Goal: Find specific page/section: Find specific page/section

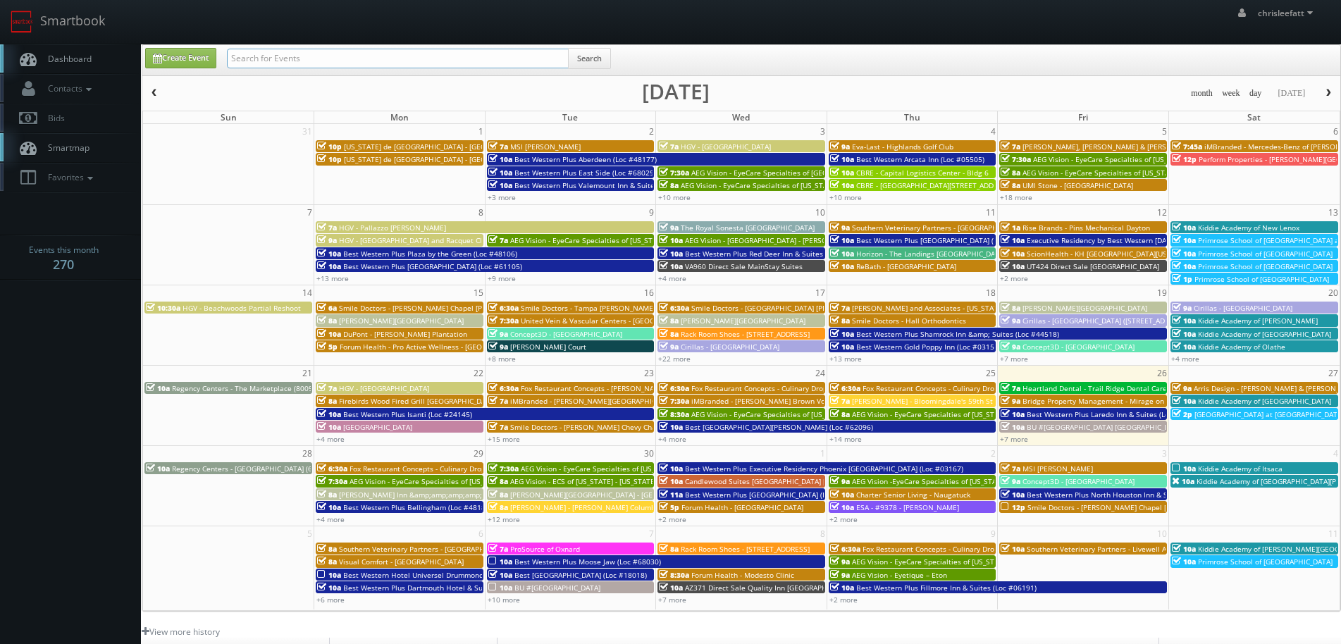
click at [338, 55] on input "text" at bounding box center [398, 59] width 342 height 20
drag, startPoint x: 361, startPoint y: 52, endPoint x: 58, endPoint y: 39, distance: 303.9
click at [58, 39] on body "Smartbook Toggle Side Navigation Toggle Top Navigation chrisleefatt chrisleefat…" at bounding box center [670, 450] width 1341 height 901
type input "txe81"
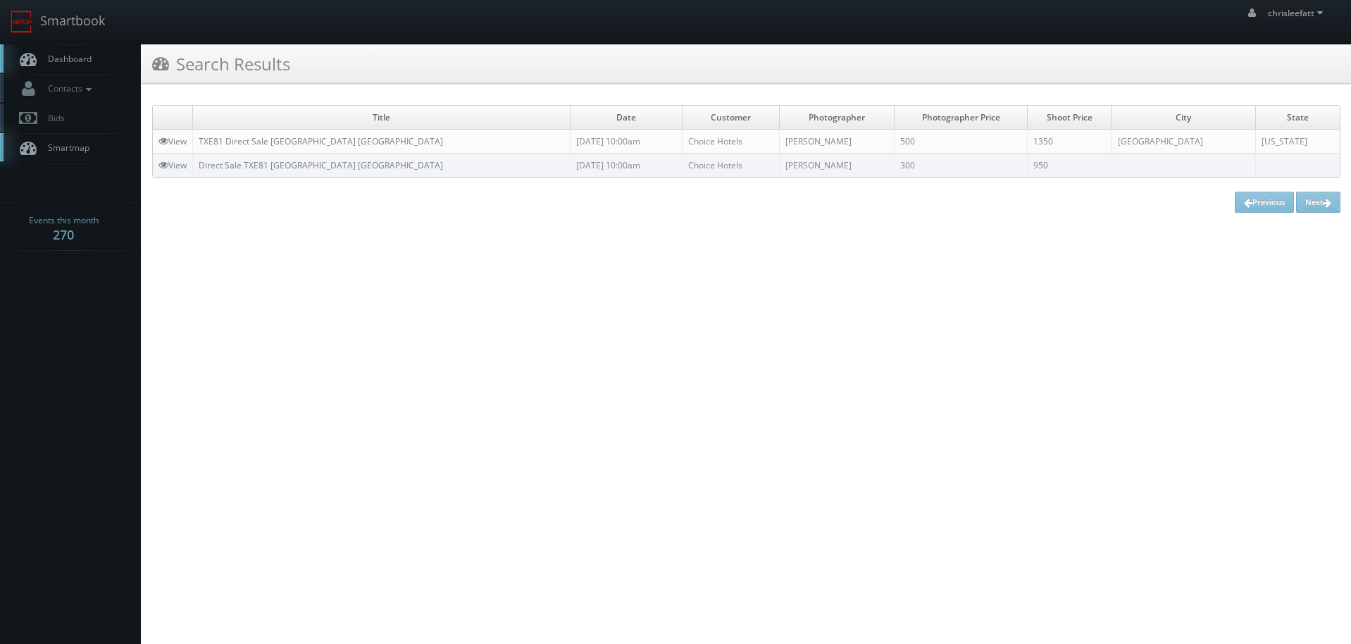
click at [354, 135] on td "TXE81 Direct Sale Comfort Inn Wichita Falls North" at bounding box center [382, 142] width 378 height 24
click at [354, 148] on td "TXE81 Direct Sale Comfort Inn Wichita Falls North" at bounding box center [382, 142] width 378 height 24
click at [286, 140] on link "TXE81 Direct Sale Comfort Inn Wichita Falls North" at bounding box center [321, 141] width 244 height 12
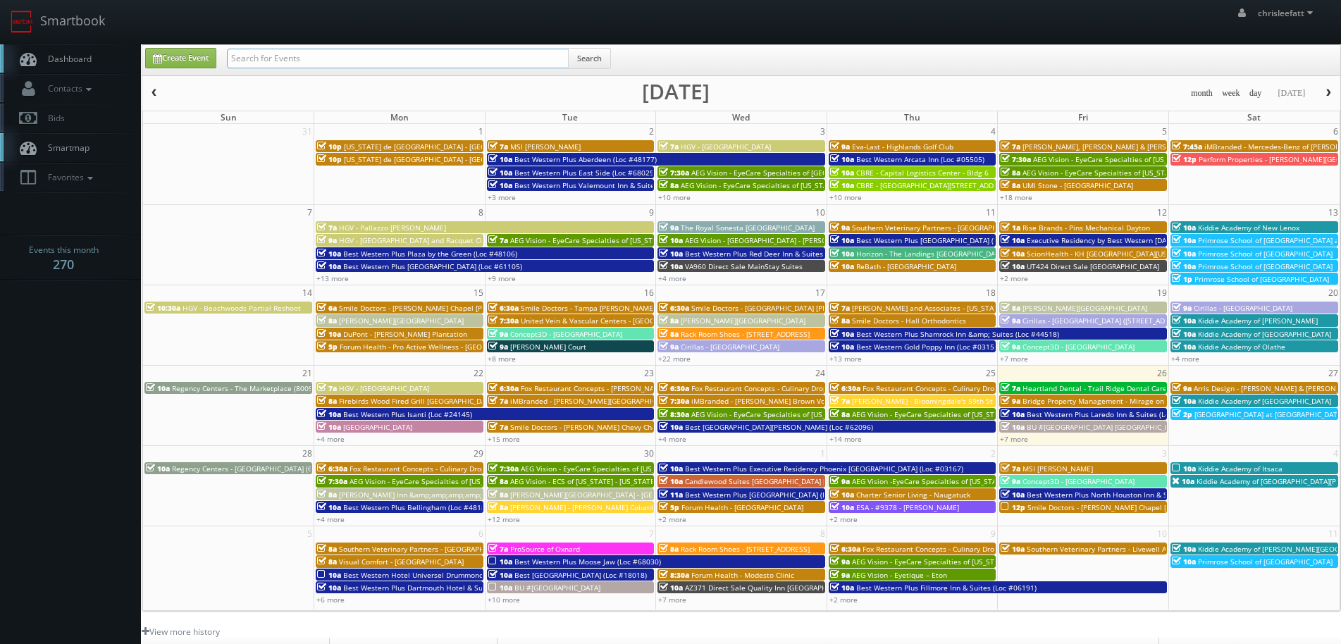
click at [444, 51] on input "text" at bounding box center [398, 59] width 342 height 20
type input "overland park"
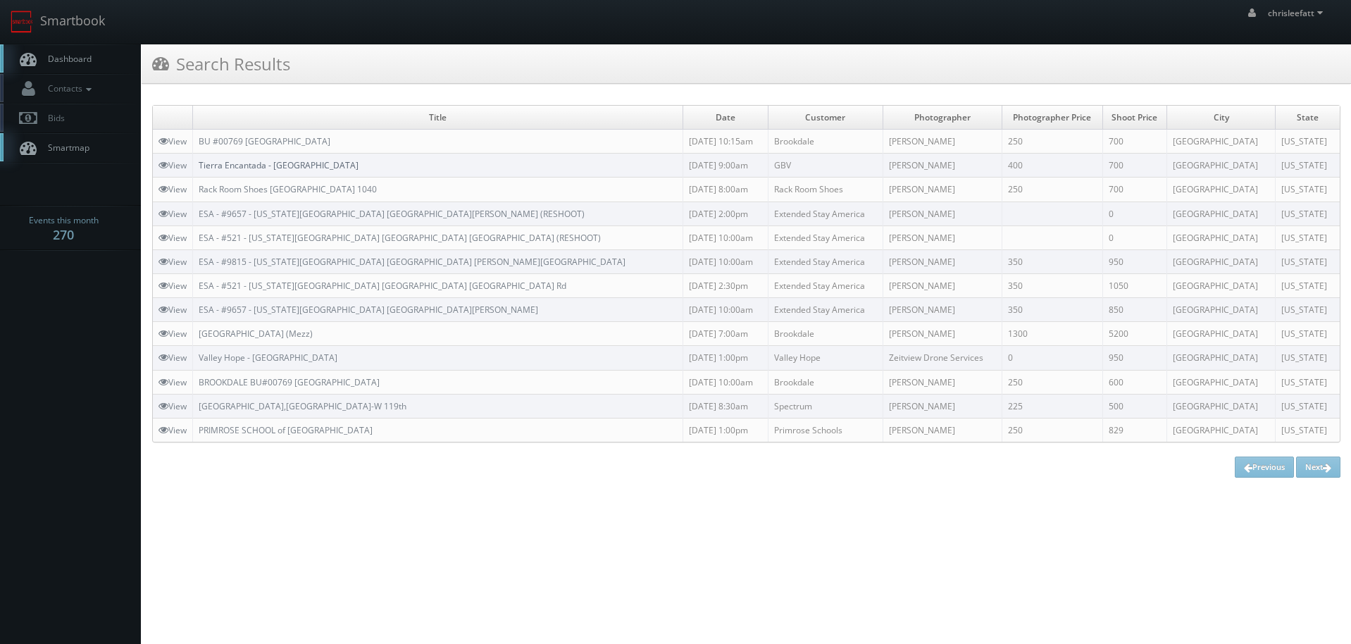
drag, startPoint x: 318, startPoint y: 167, endPoint x: 336, endPoint y: 170, distance: 18.5
click at [318, 167] on link "Tierra Encantada - Overland Park" at bounding box center [279, 165] width 160 height 12
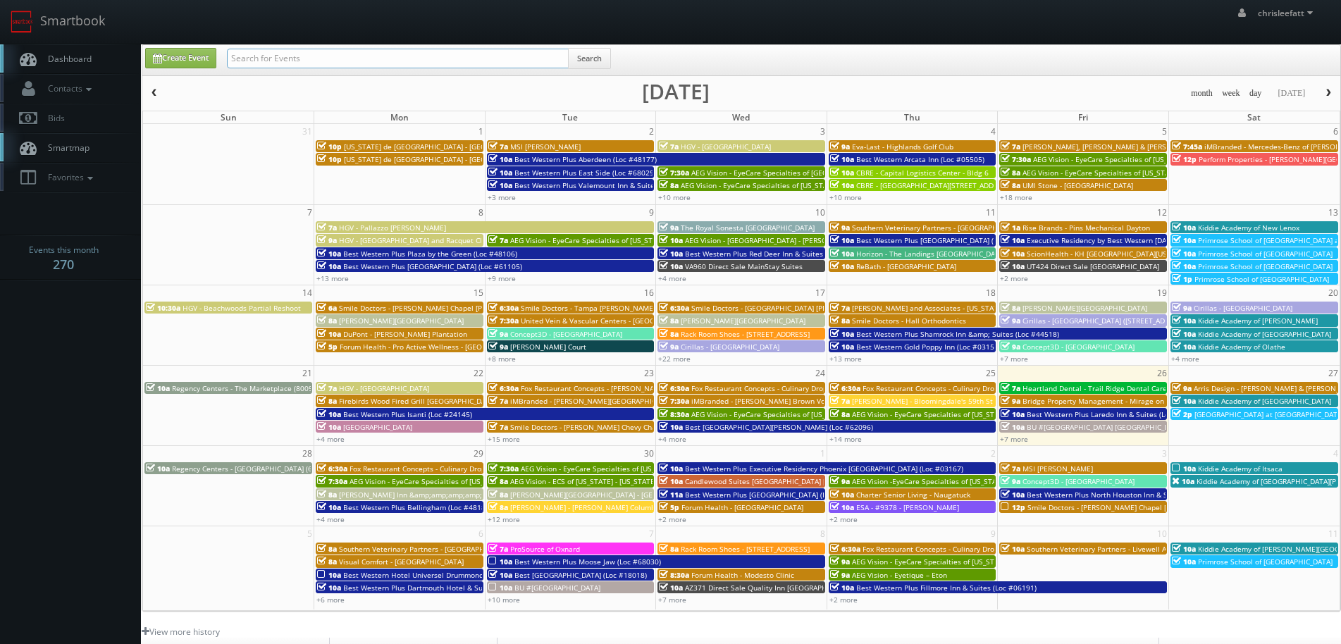
click at [318, 60] on input "text" at bounding box center [398, 59] width 342 height 20
type input "rochester"
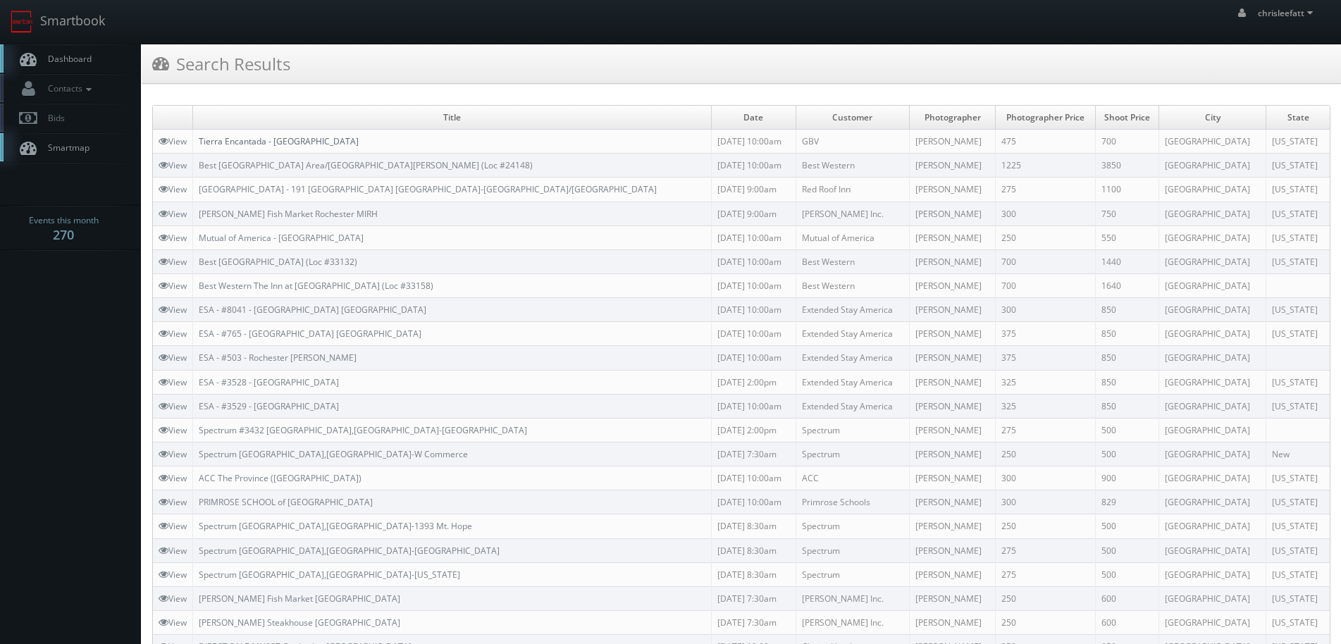
click at [266, 142] on link "Tierra Encantada - [GEOGRAPHIC_DATA]" at bounding box center [279, 141] width 160 height 12
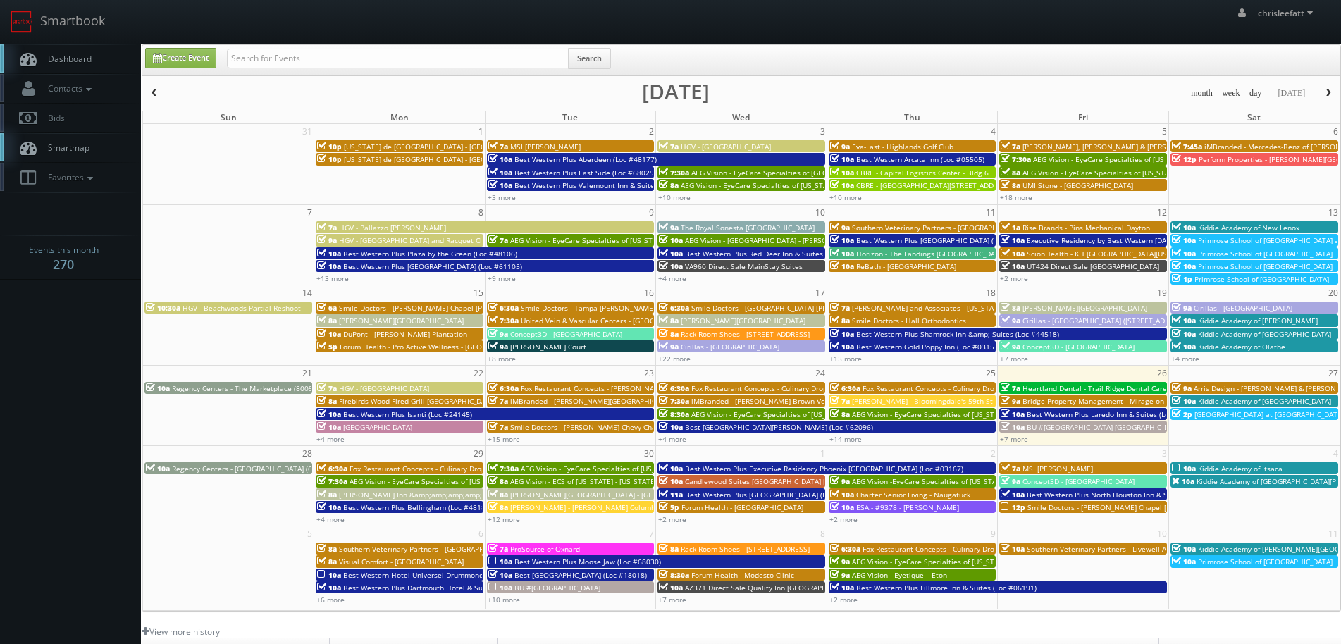
click at [278, 64] on div "Search" at bounding box center [419, 61] width 384 height 27
click at [281, 56] on input "text" at bounding box center [398, 59] width 342 height 20
type input "fl078"
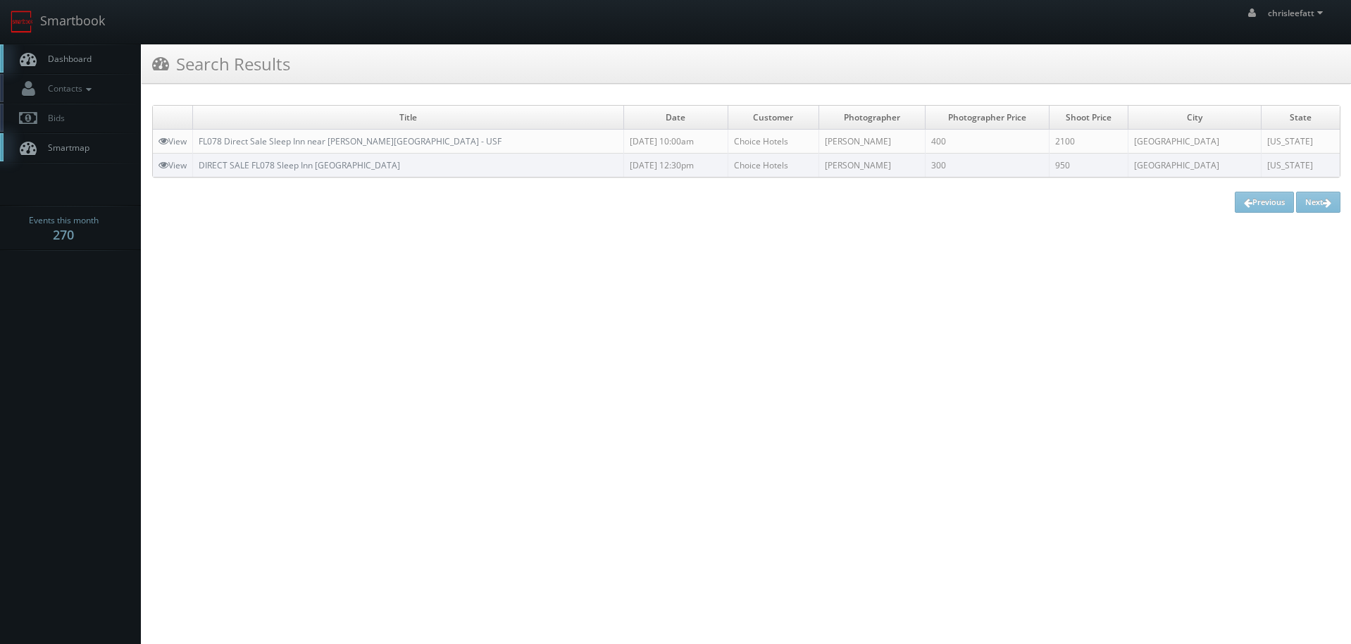
click at [309, 149] on td "FL078 Direct Sale Sleep Inn near [PERSON_NAME][GEOGRAPHIC_DATA] - USF" at bounding box center [408, 142] width 431 height 24
click at [314, 142] on link "FL078 Direct Sale Sleep Inn near [PERSON_NAME][GEOGRAPHIC_DATA] - USF" at bounding box center [350, 141] width 303 height 12
